Goal: Information Seeking & Learning: Learn about a topic

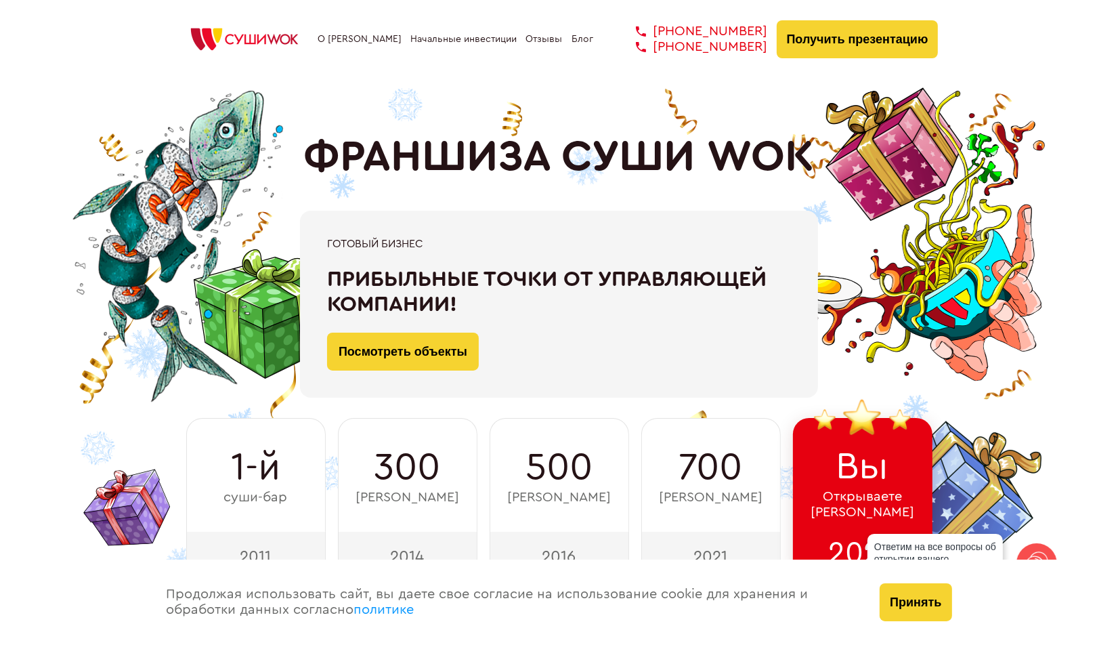
click at [589, 37] on link "Блог" at bounding box center [583, 39] width 22 height 11
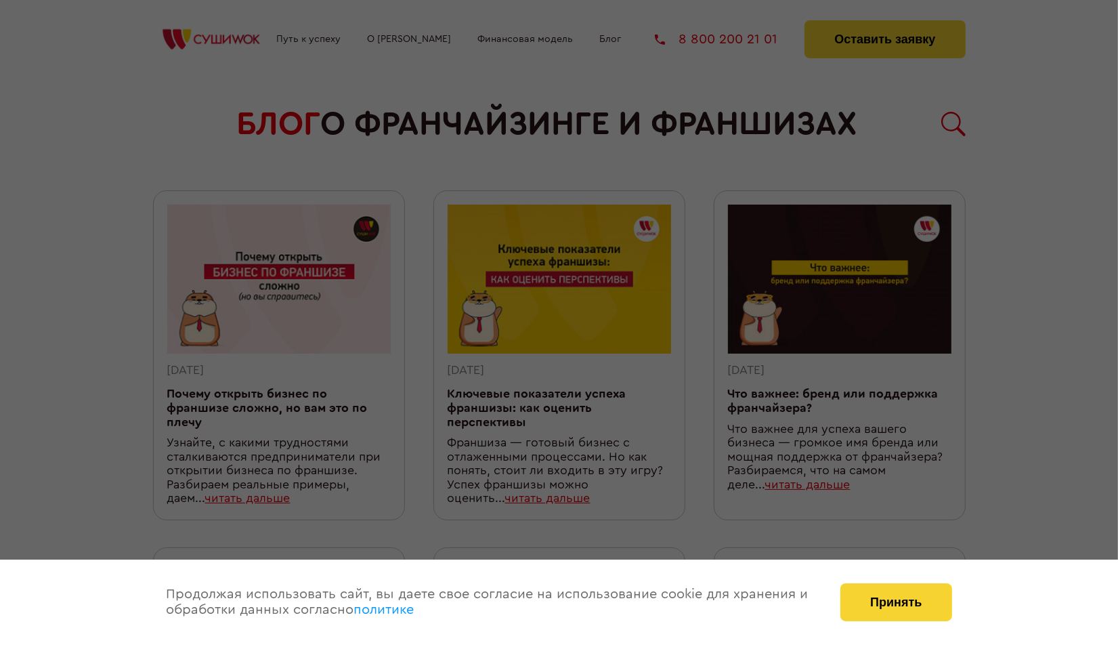
click at [532, 36] on div at bounding box center [559, 322] width 1118 height 645
click at [532, 45] on div at bounding box center [559, 322] width 1118 height 645
click at [607, 77] on div at bounding box center [559, 322] width 1118 height 645
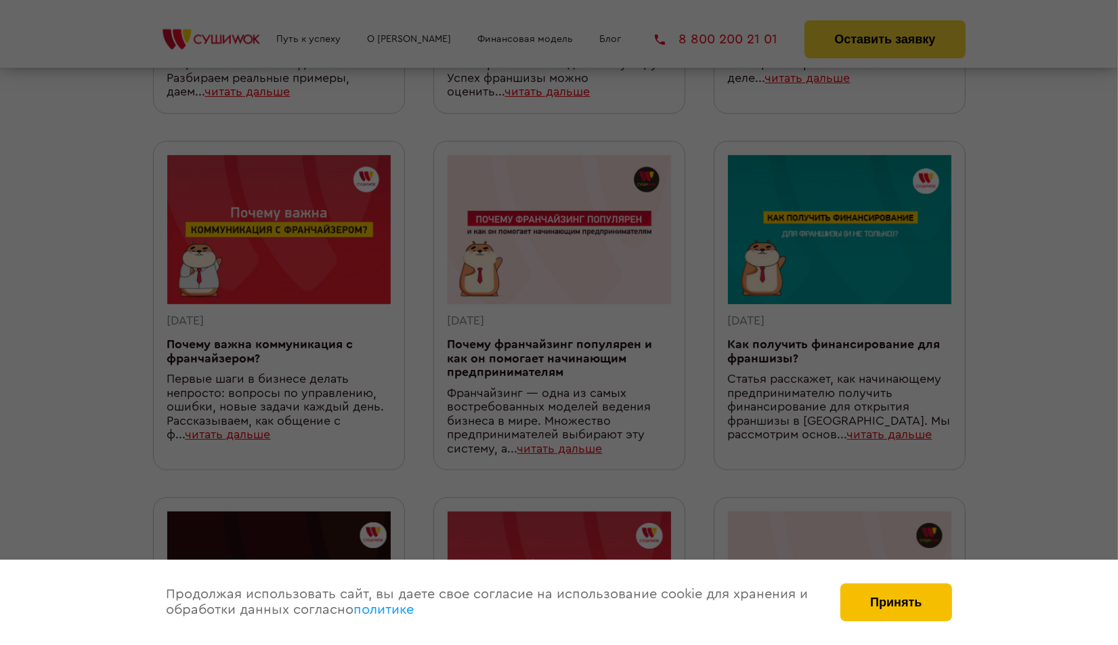
click at [913, 602] on button "Принять" at bounding box center [895, 602] width 111 height 38
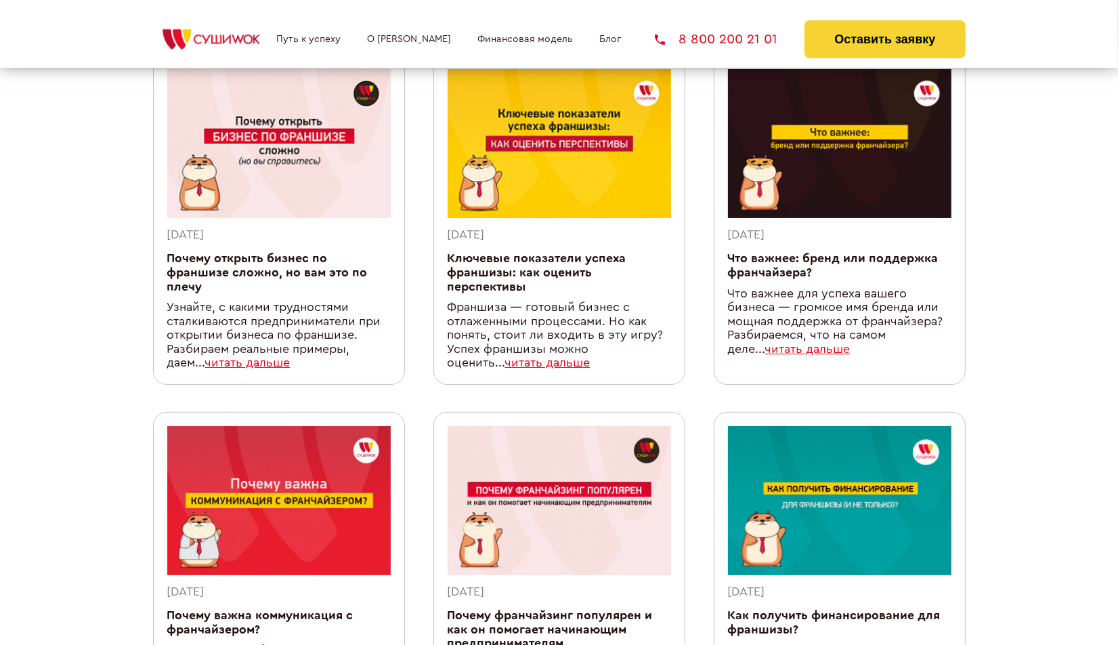
scroll to position [0, 0]
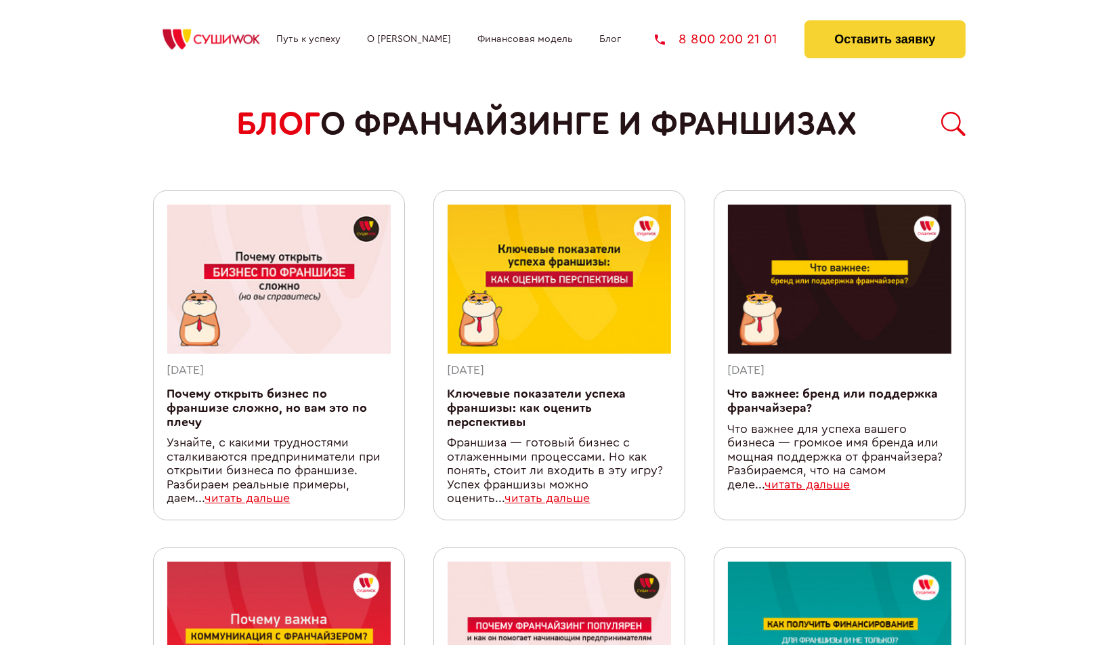
click at [524, 38] on link "Финансовая модель" at bounding box center [524, 39] width 95 height 11
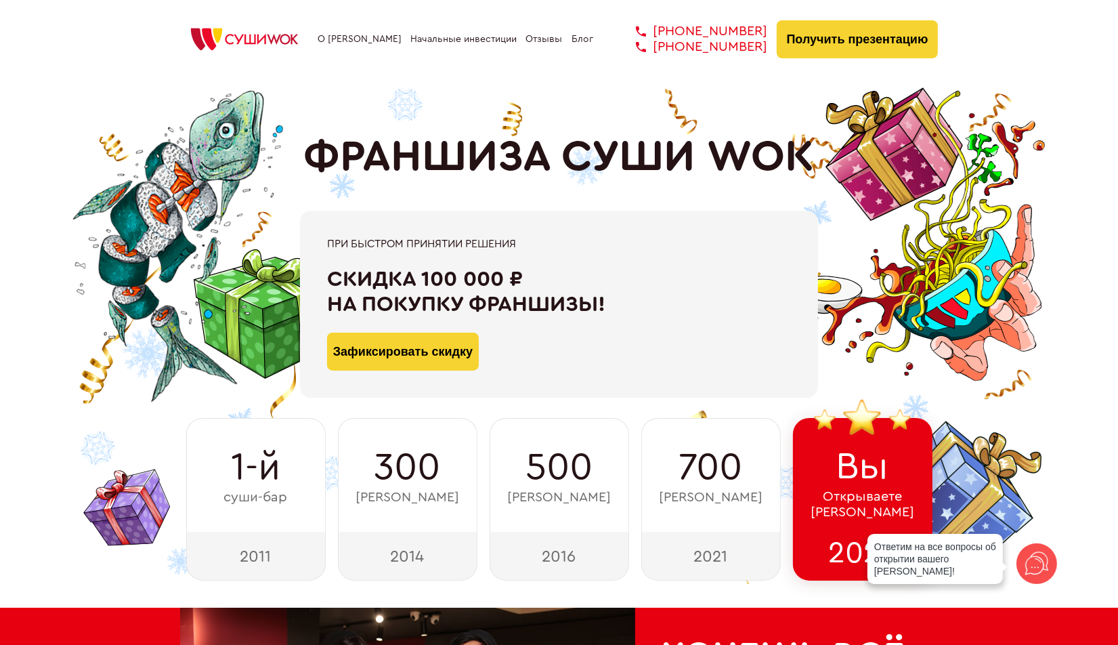
click at [534, 40] on link "Отзывы" at bounding box center [544, 39] width 37 height 11
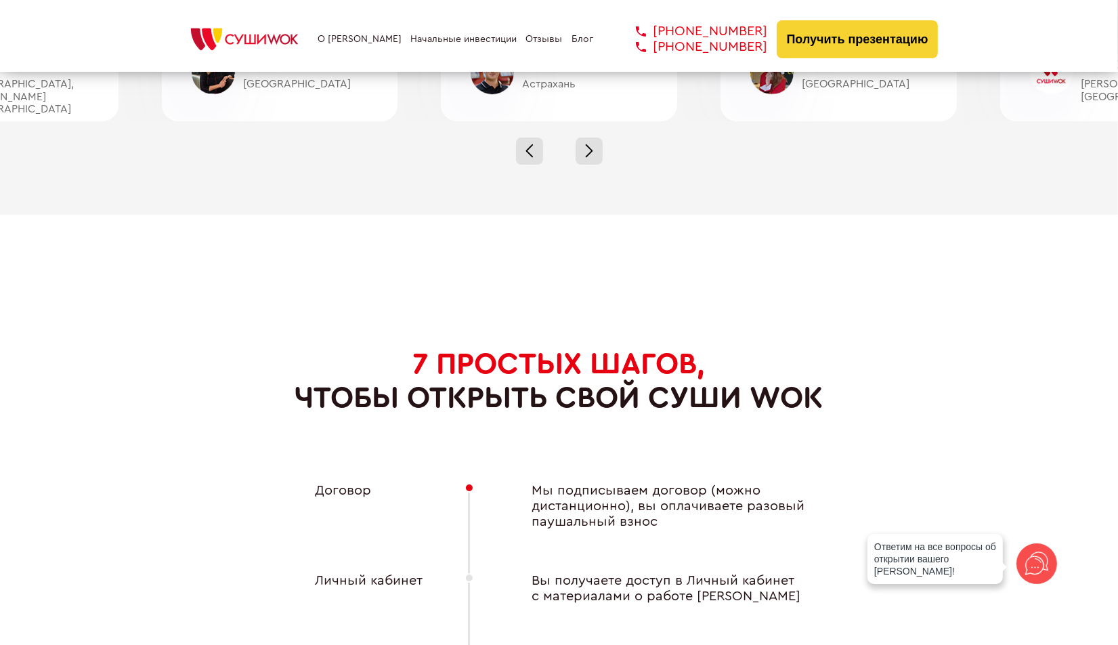
scroll to position [4468, 0]
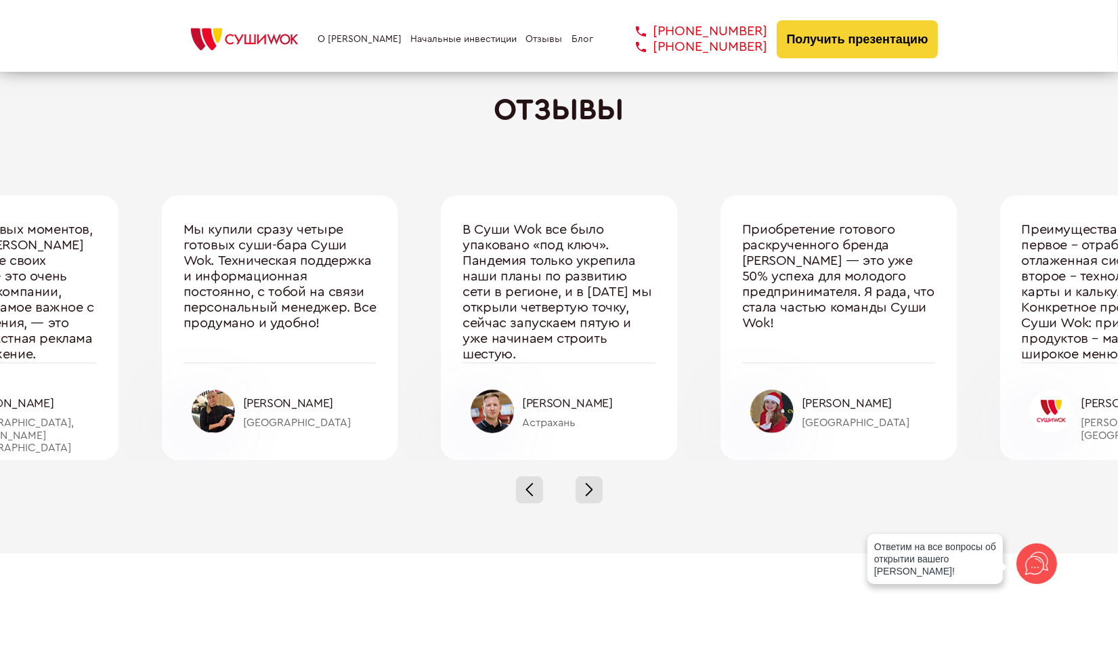
click at [257, 34] on img at bounding box center [244, 39] width 129 height 30
